Goal: Information Seeking & Learning: Learn about a topic

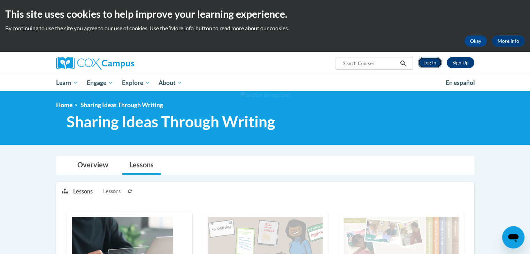
click at [423, 63] on link "Log In" at bounding box center [430, 62] width 24 height 11
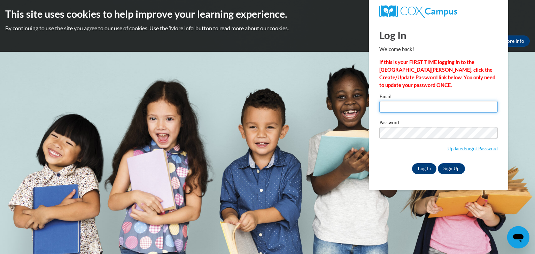
type input "kmunns@cdcheadstart.org"
click at [429, 169] on input "Log In" at bounding box center [424, 168] width 24 height 11
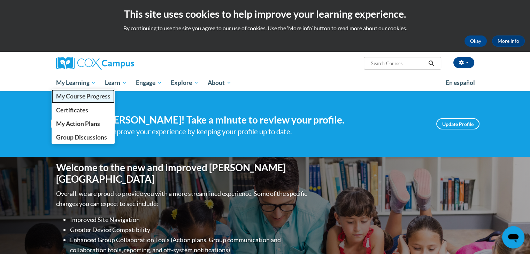
click at [81, 95] on span "My Course Progress" at bounding box center [83, 96] width 54 height 7
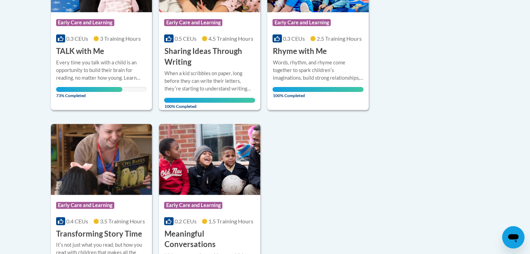
scroll to position [236, 0]
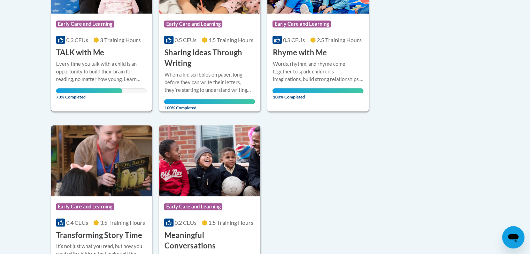
click at [112, 76] on div "Every time you talk with a child is an opportunity to build their brain for rea…" at bounding box center [101, 71] width 91 height 23
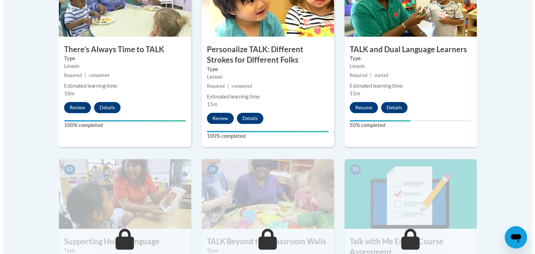
scroll to position [836, 0]
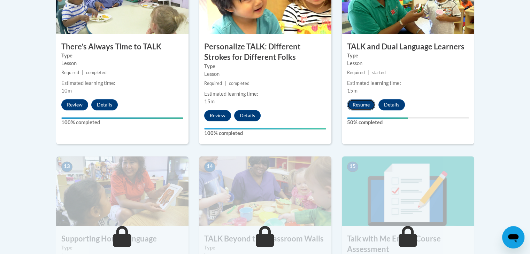
click at [355, 105] on button "Resume" at bounding box center [361, 104] width 28 height 11
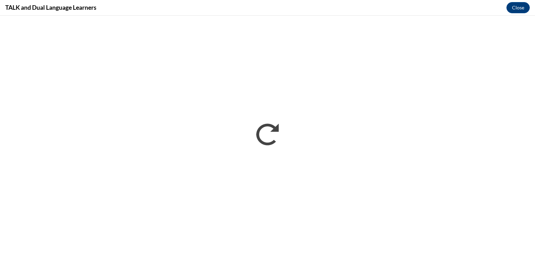
scroll to position [0, 0]
